Goal: Information Seeking & Learning: Find specific fact

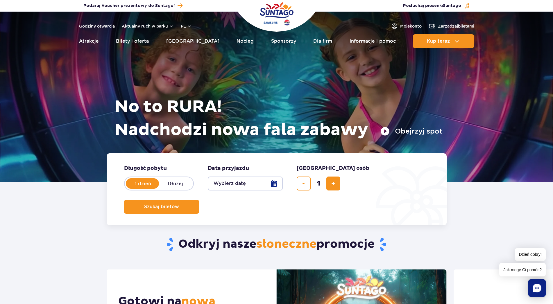
click at [273, 187] on button "Wybierz datę" at bounding box center [245, 184] width 75 height 14
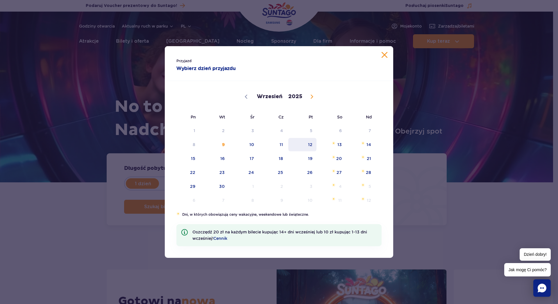
click at [308, 145] on span "12" at bounding box center [302, 144] width 29 height 13
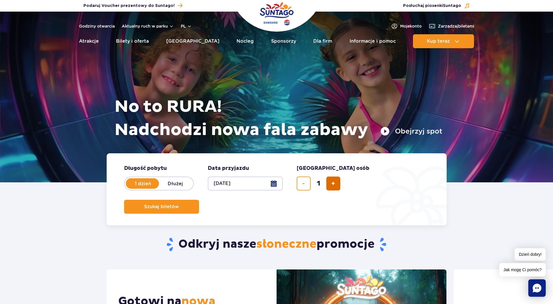
click at [331, 184] on span "dodaj bilet" at bounding box center [333, 184] width 4 height 0
type input "5"
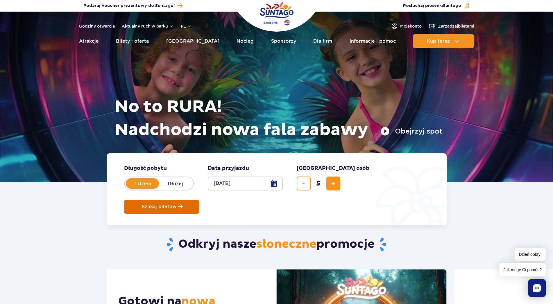
click at [177, 204] on span "Szukaj biletów" at bounding box center [159, 206] width 35 height 5
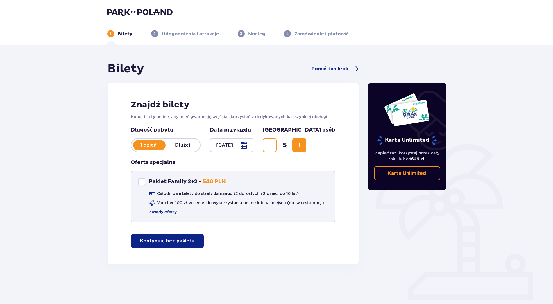
scroll to position [21, 0]
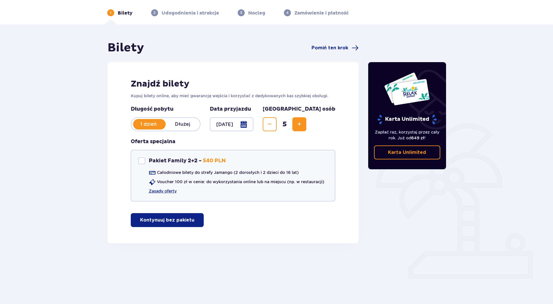
click at [277, 121] on button "Decrease" at bounding box center [270, 124] width 14 height 14
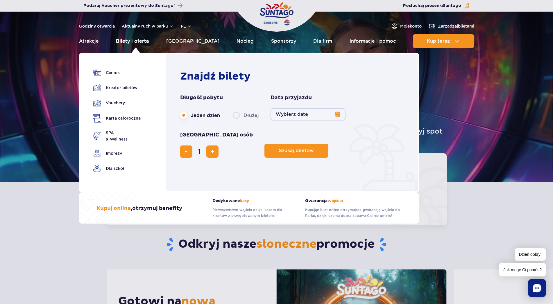
click at [132, 41] on link "Bilety i oferta" at bounding box center [132, 41] width 33 height 14
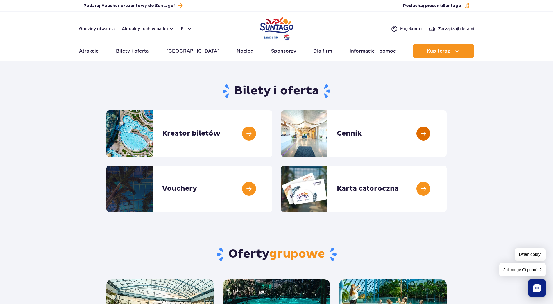
click at [447, 131] on link at bounding box center [447, 133] width 0 height 46
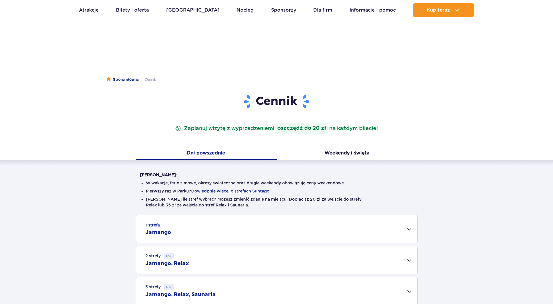
scroll to position [89, 0]
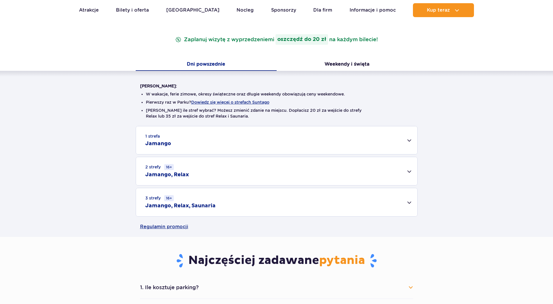
click at [229, 141] on div "1 strefa Jamango" at bounding box center [276, 140] width 281 height 28
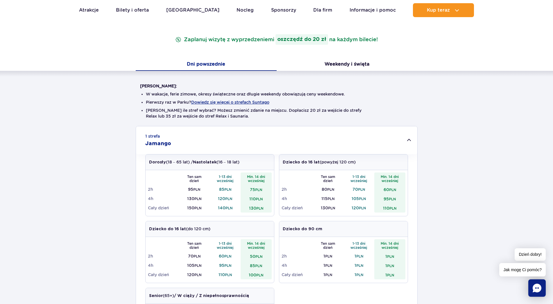
scroll to position [0, 0]
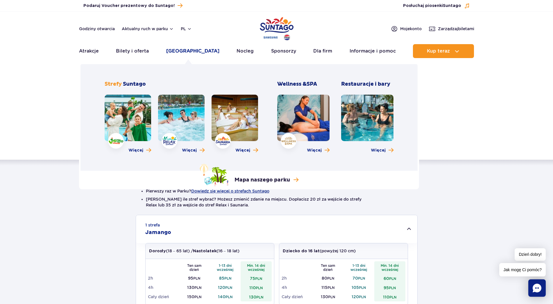
click at [198, 50] on link "[GEOGRAPHIC_DATA]" at bounding box center [192, 51] width 53 height 14
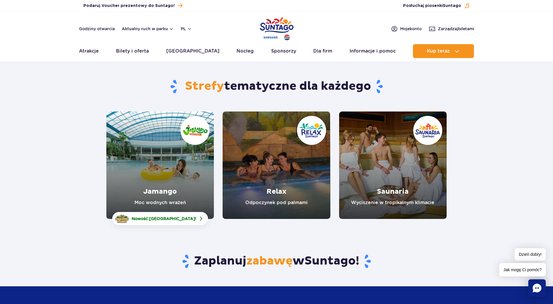
click at [295, 178] on link "Relax" at bounding box center [276, 165] width 107 height 107
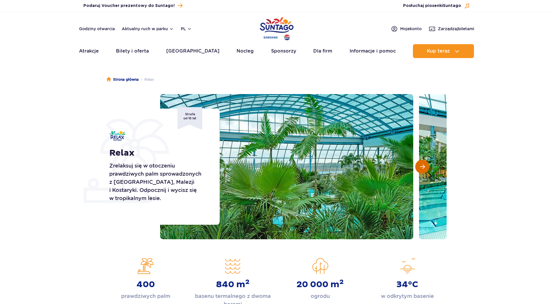
click at [427, 164] on button "Następny slajd" at bounding box center [422, 167] width 14 height 14
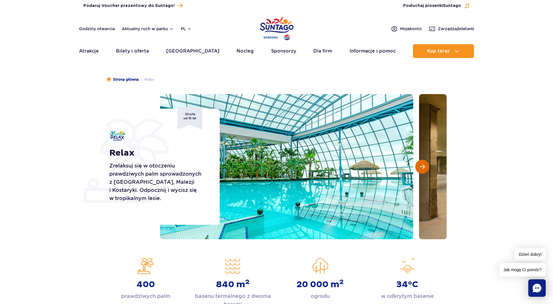
click at [427, 164] on button "Następny slajd" at bounding box center [422, 167] width 14 height 14
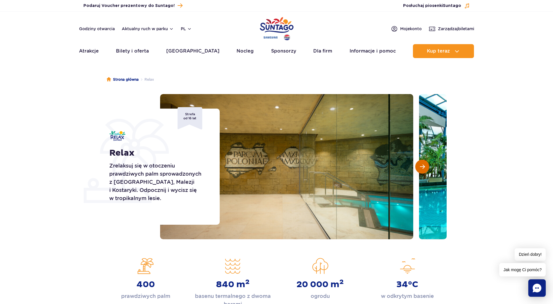
click at [427, 164] on button "Następny slajd" at bounding box center [422, 167] width 14 height 14
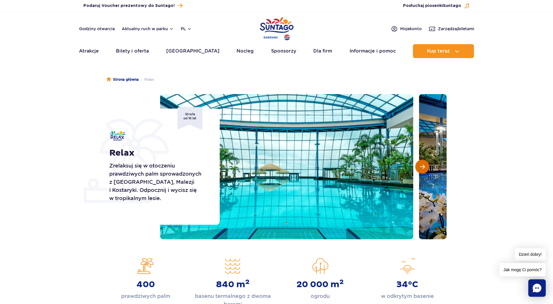
click at [427, 164] on button "Następny slajd" at bounding box center [422, 167] width 14 height 14
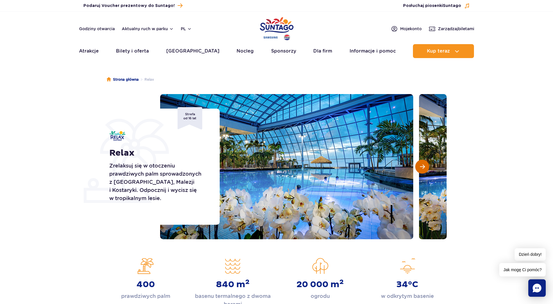
click at [427, 164] on button "Następny slajd" at bounding box center [422, 167] width 14 height 14
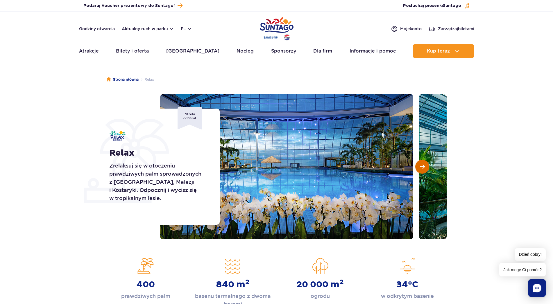
click at [427, 164] on button "Następny slajd" at bounding box center [422, 167] width 14 height 14
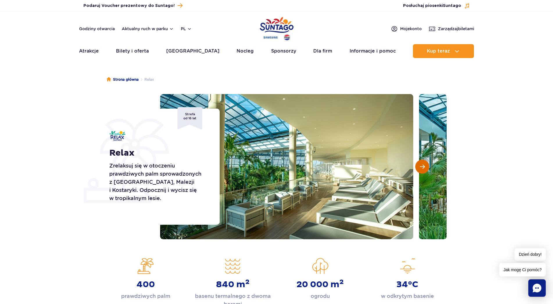
click at [427, 164] on button "Następny slajd" at bounding box center [422, 167] width 14 height 14
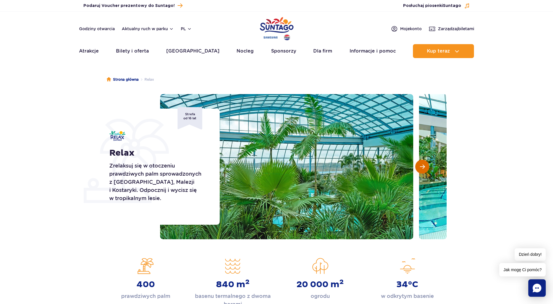
click at [427, 164] on button "Następny slajd" at bounding box center [422, 167] width 14 height 14
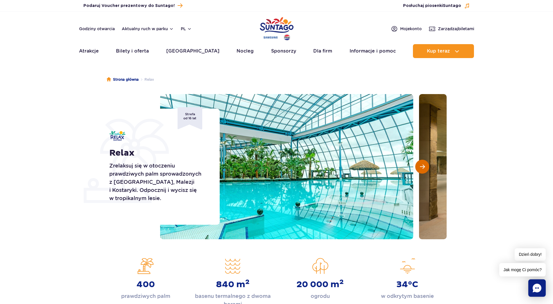
click at [427, 164] on button "Następny slajd" at bounding box center [422, 167] width 14 height 14
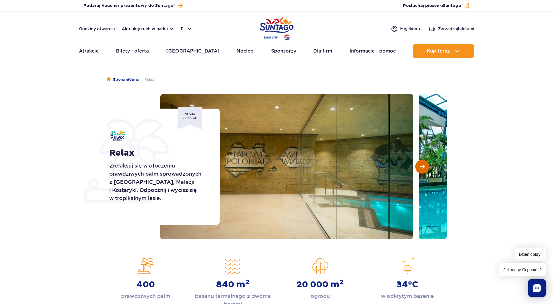
click at [427, 164] on button "Następny slajd" at bounding box center [422, 167] width 14 height 14
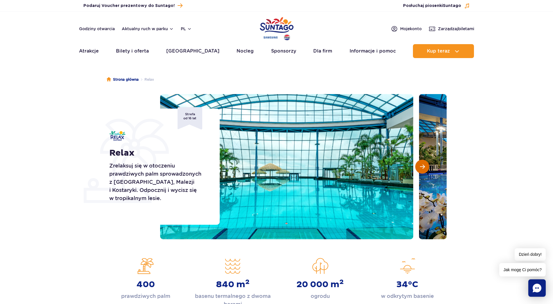
click at [427, 164] on button "Następny slajd" at bounding box center [422, 167] width 14 height 14
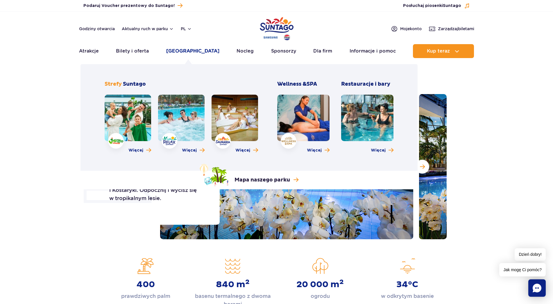
click at [187, 52] on link "[GEOGRAPHIC_DATA]" at bounding box center [192, 51] width 53 height 14
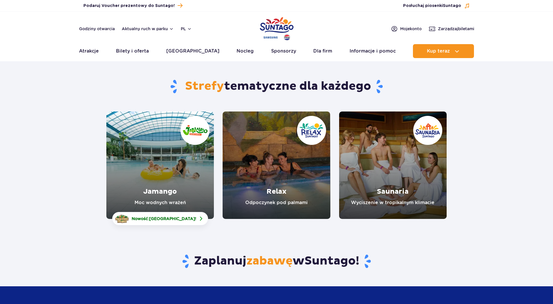
click at [400, 171] on link "Saunaria" at bounding box center [392, 165] width 107 height 107
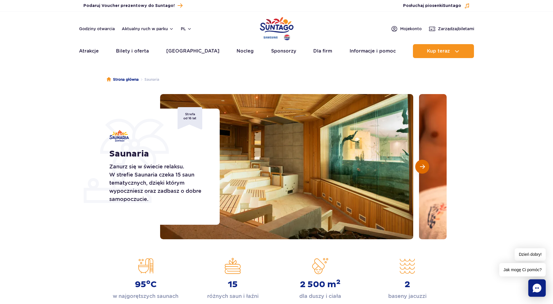
click at [420, 168] on span "Następny slajd" at bounding box center [422, 166] width 5 height 5
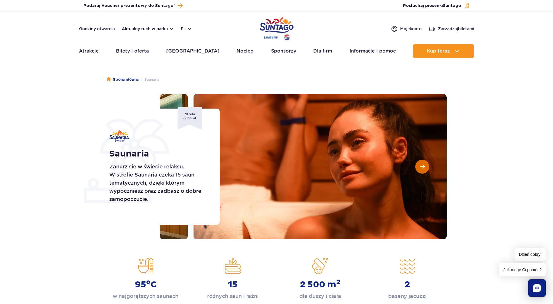
click at [420, 168] on span "Następny slajd" at bounding box center [422, 166] width 5 height 5
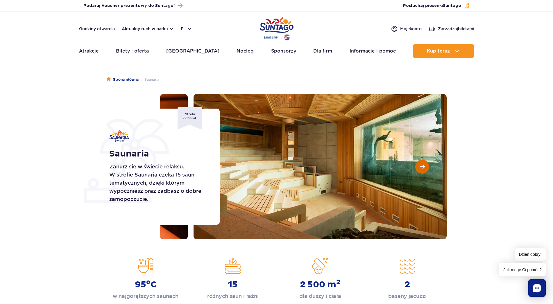
click at [420, 168] on span "Następny slajd" at bounding box center [422, 166] width 5 height 5
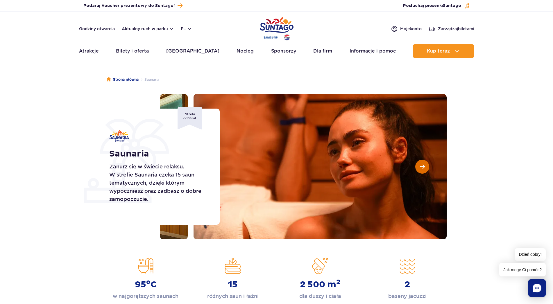
click at [420, 168] on span "Następny slajd" at bounding box center [422, 166] width 5 height 5
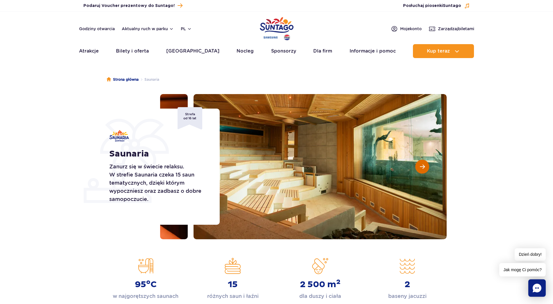
click at [420, 168] on span "Następny slajd" at bounding box center [422, 166] width 5 height 5
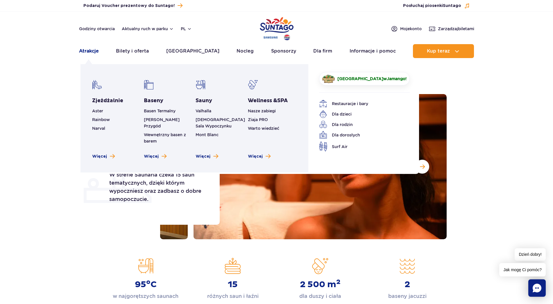
click at [92, 53] on link "Atrakcje" at bounding box center [89, 51] width 20 height 14
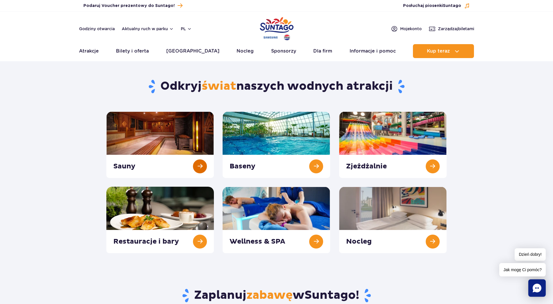
click at [151, 136] on link at bounding box center [159, 145] width 107 height 67
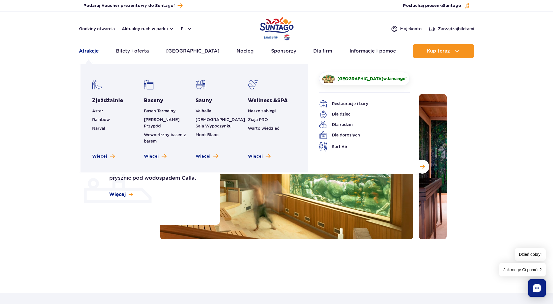
click at [88, 51] on link "Atrakcje" at bounding box center [89, 51] width 20 height 14
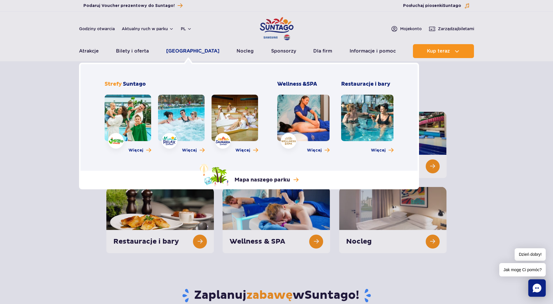
click at [182, 52] on link "[GEOGRAPHIC_DATA]" at bounding box center [192, 51] width 53 height 14
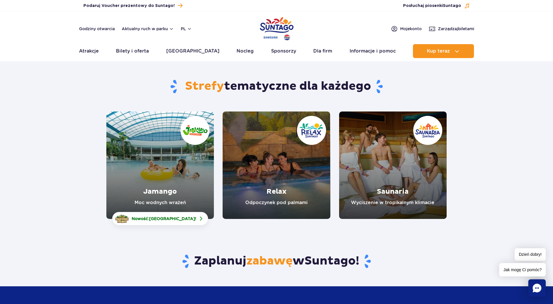
click at [298, 168] on link "Relax" at bounding box center [276, 165] width 107 height 107
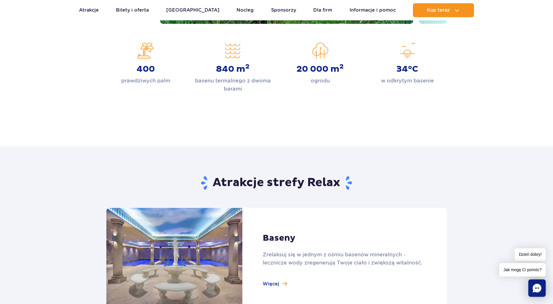
scroll to position [296, 0]
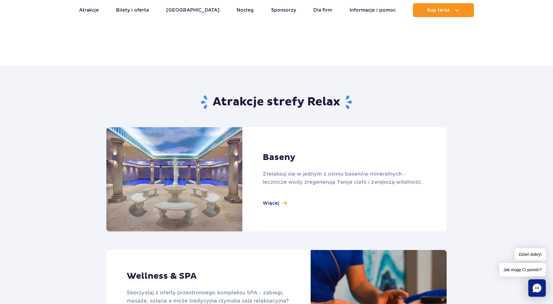
click at [283, 203] on link at bounding box center [276, 179] width 340 height 104
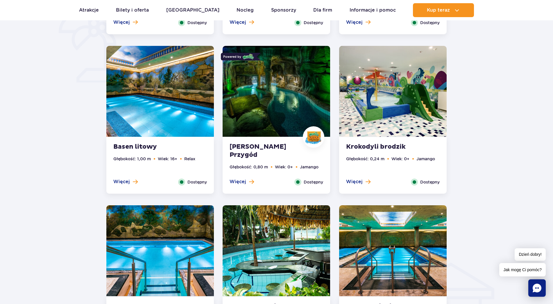
scroll to position [385, 0]
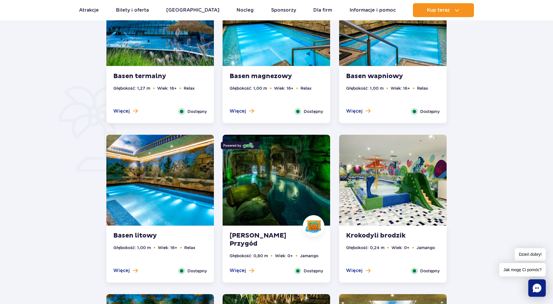
click at [385, 185] on img at bounding box center [392, 180] width 107 height 91
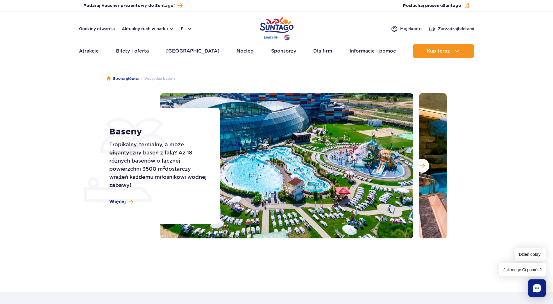
scroll to position [0, 0]
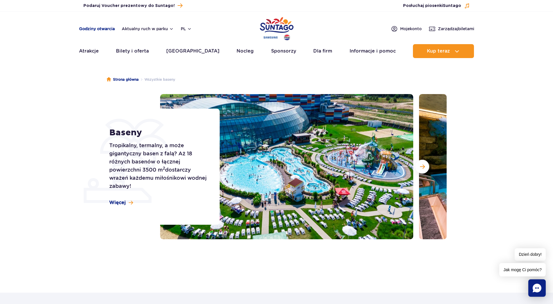
click at [88, 31] on link "Godziny otwarcia" at bounding box center [97, 29] width 36 height 6
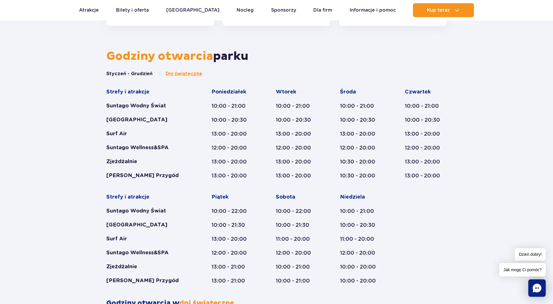
scroll to position [181, 0]
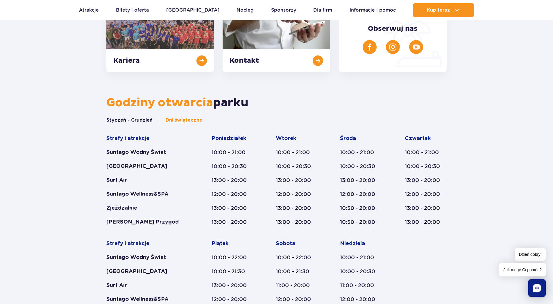
click at [177, 119] on span "Dni świąteczne" at bounding box center [184, 120] width 37 height 6
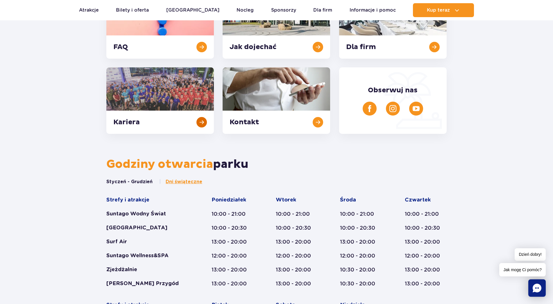
scroll to position [109, 0]
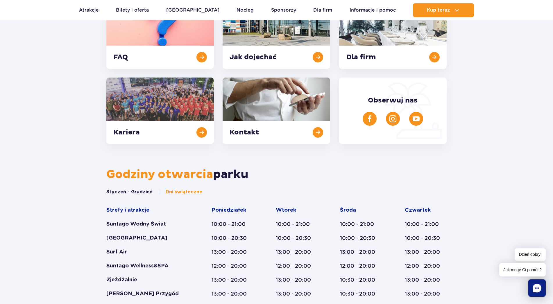
click at [127, 195] on button "Styczeń - Grudzień" at bounding box center [129, 192] width 46 height 6
click at [141, 191] on button "Styczeń - Grudzień" at bounding box center [129, 192] width 46 height 6
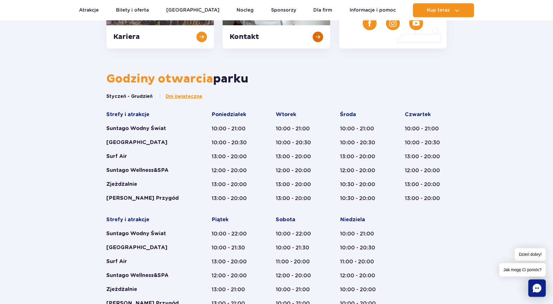
scroll to position [207, 0]
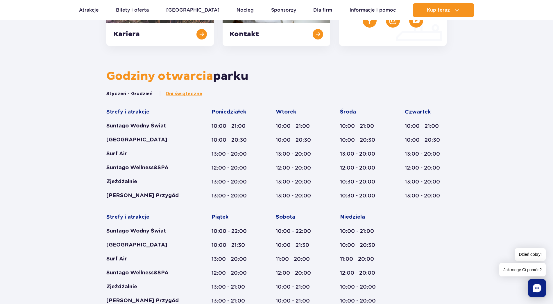
click at [182, 95] on span "Dni świąteczne" at bounding box center [184, 94] width 37 height 6
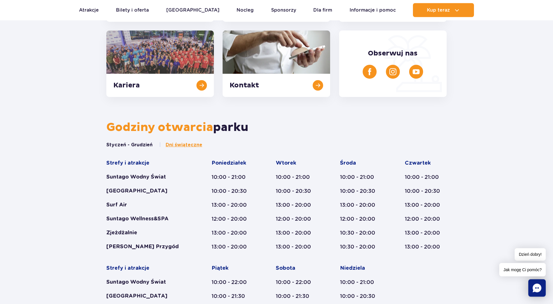
scroll to position [168, 0]
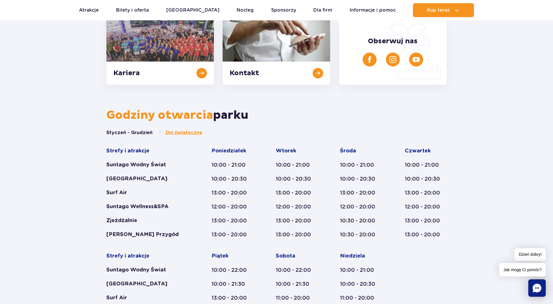
click at [119, 132] on button "Styczeń - Grudzień" at bounding box center [129, 133] width 46 height 6
